Goal: Navigation & Orientation: Find specific page/section

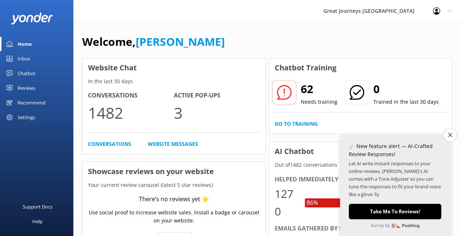
click at [223, 45] on div "Welcome, [PERSON_NAME]" at bounding box center [267, 45] width 370 height 25
click at [445, 136] on button "Close survey" at bounding box center [449, 134] width 15 height 15
